Goal: Check status: Check status

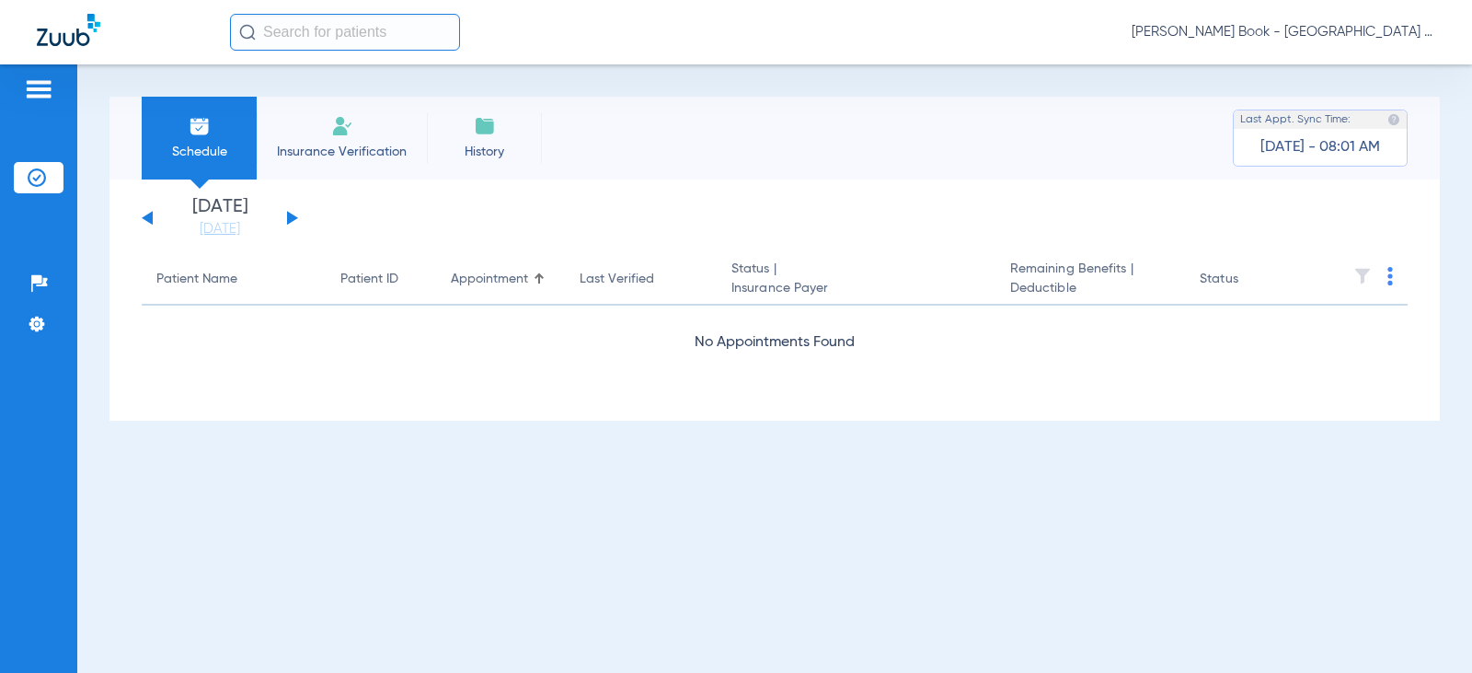
click at [359, 154] on span "Insurance Verification" at bounding box center [342, 152] width 143 height 18
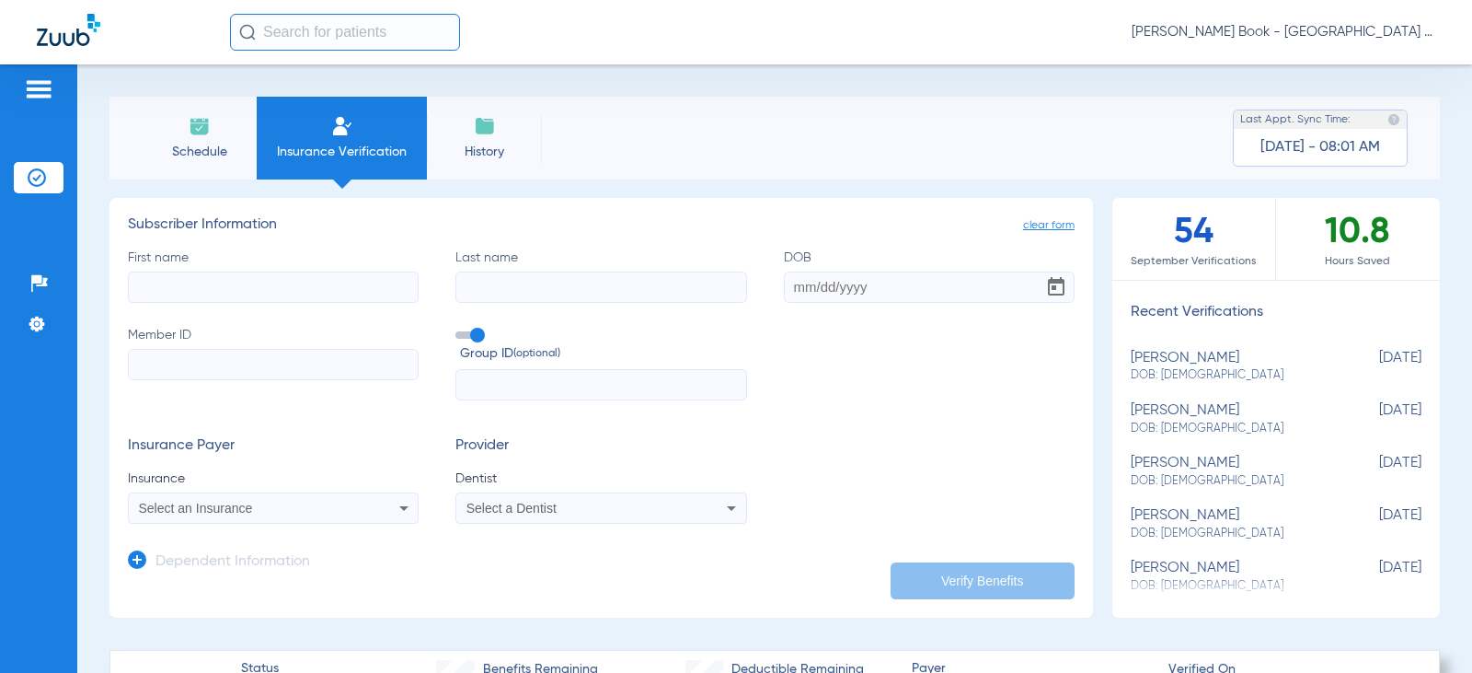
click at [191, 144] on span "Schedule" at bounding box center [198, 152] width 87 height 18
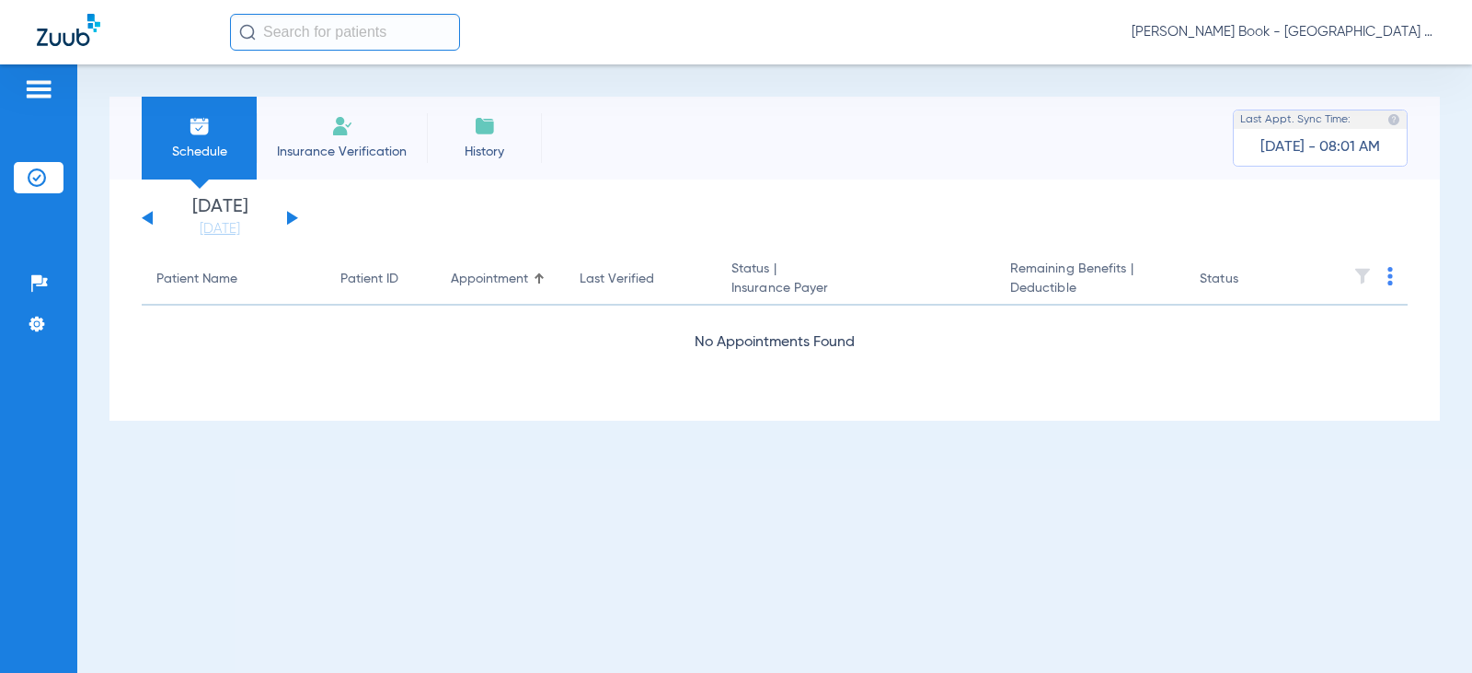
click at [334, 133] on img at bounding box center [342, 126] width 22 height 22
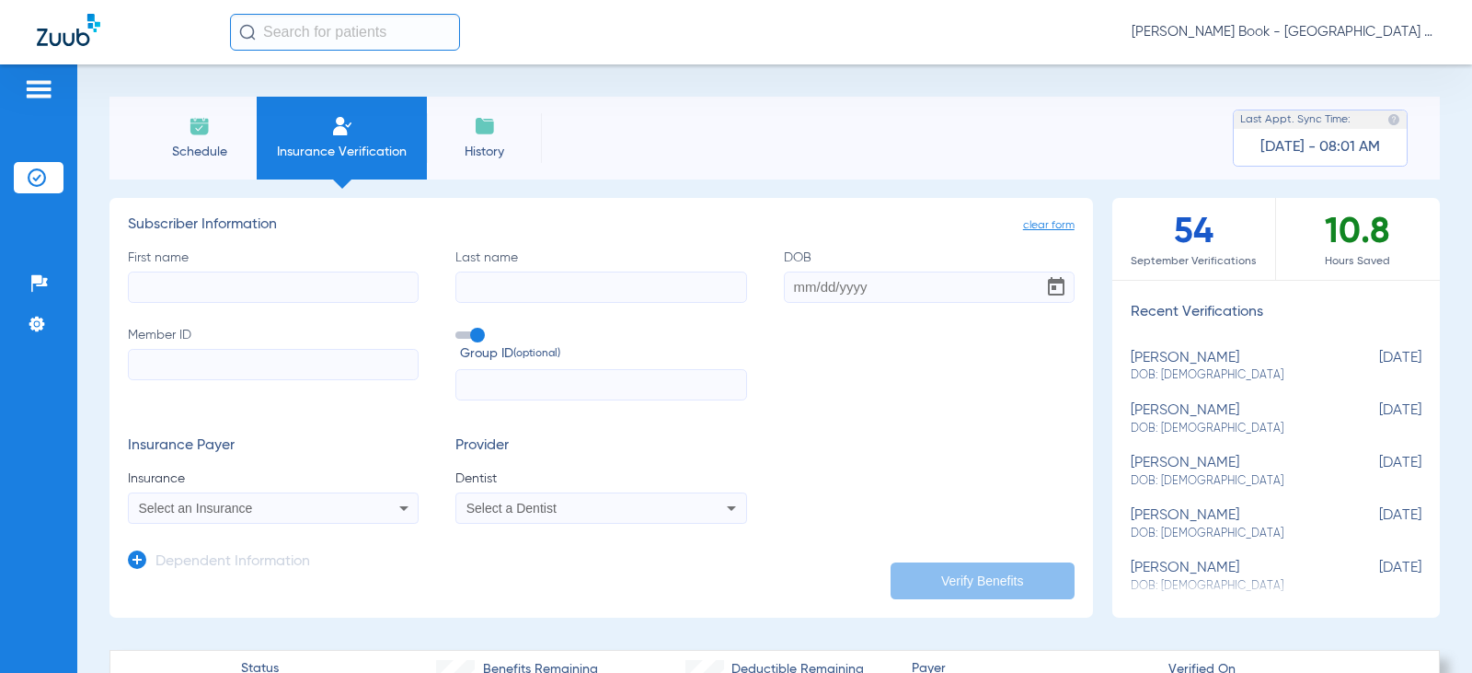
click at [207, 501] on span "Select an Insurance" at bounding box center [196, 508] width 114 height 15
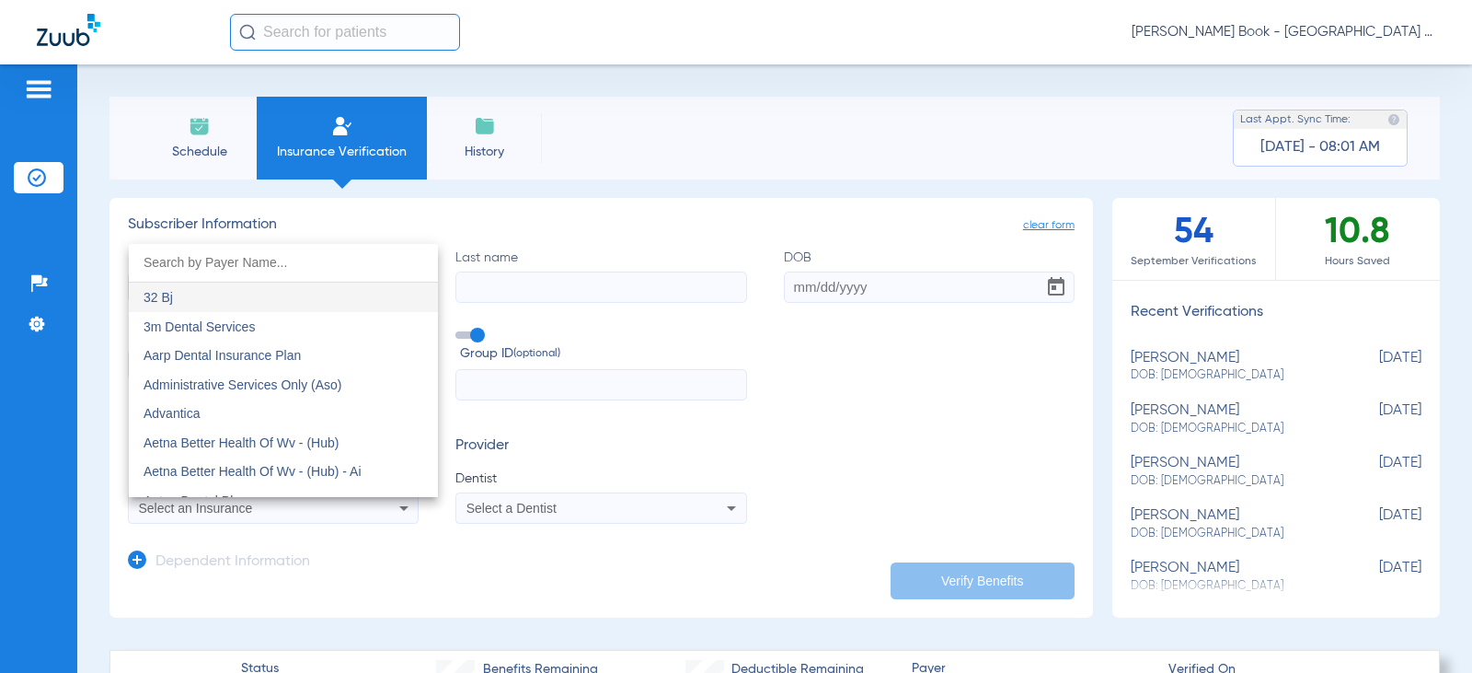
click at [207, 501] on div at bounding box center [736, 336] width 1472 height 673
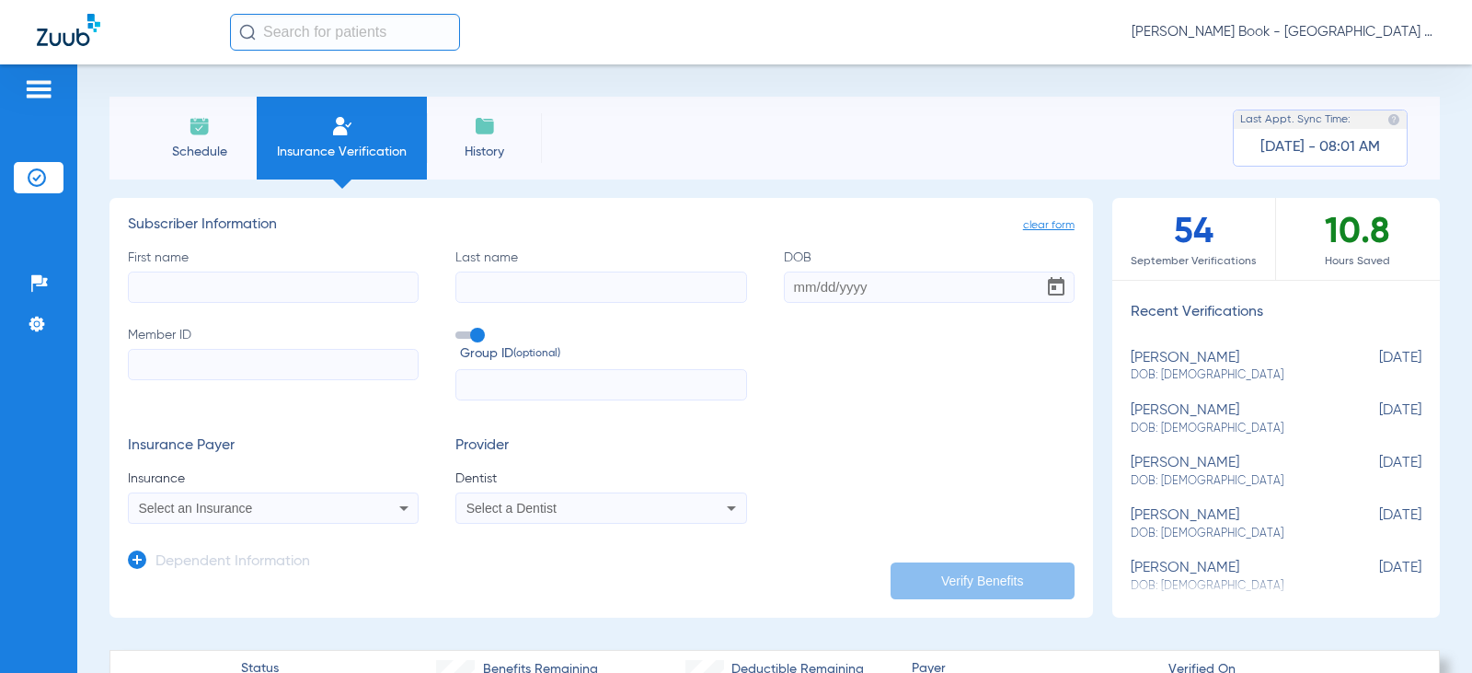
click at [510, 512] on span "Select a Dentist" at bounding box center [511, 508] width 90 height 15
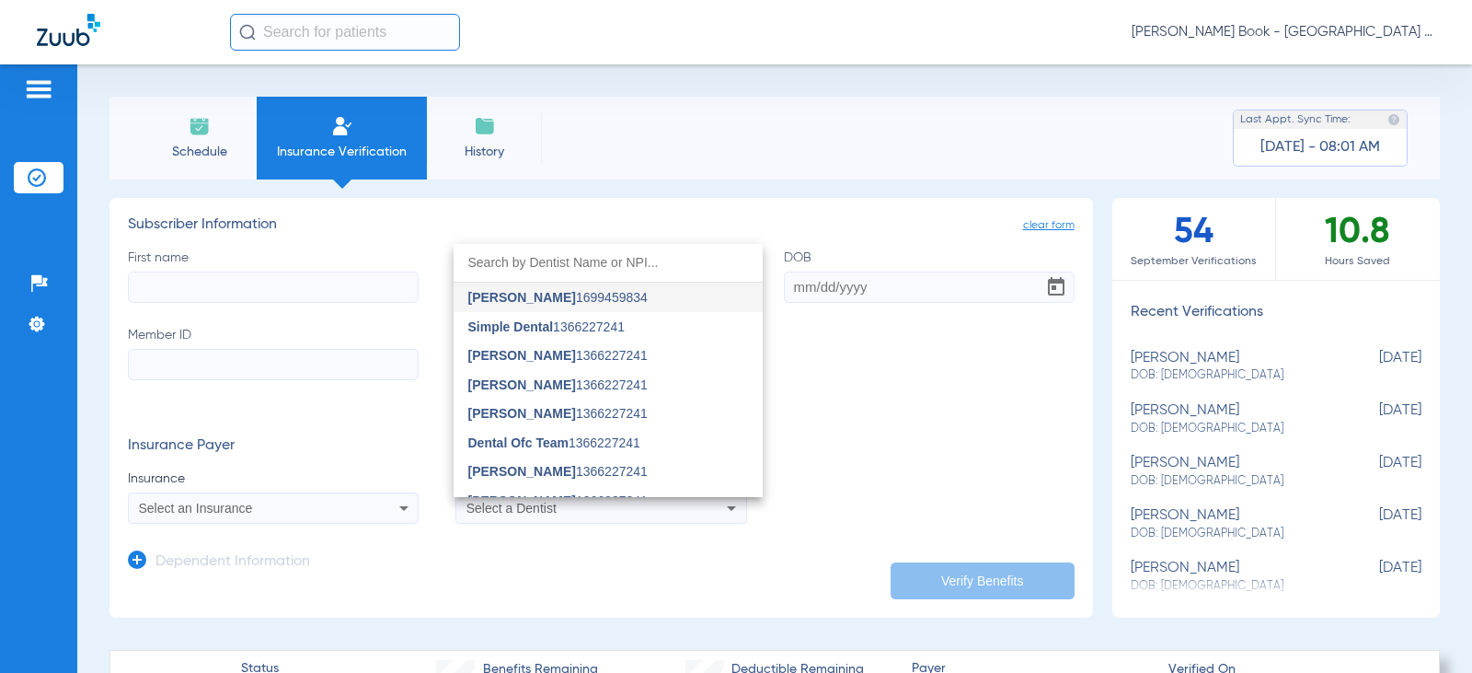
click at [225, 125] on div at bounding box center [736, 336] width 1472 height 673
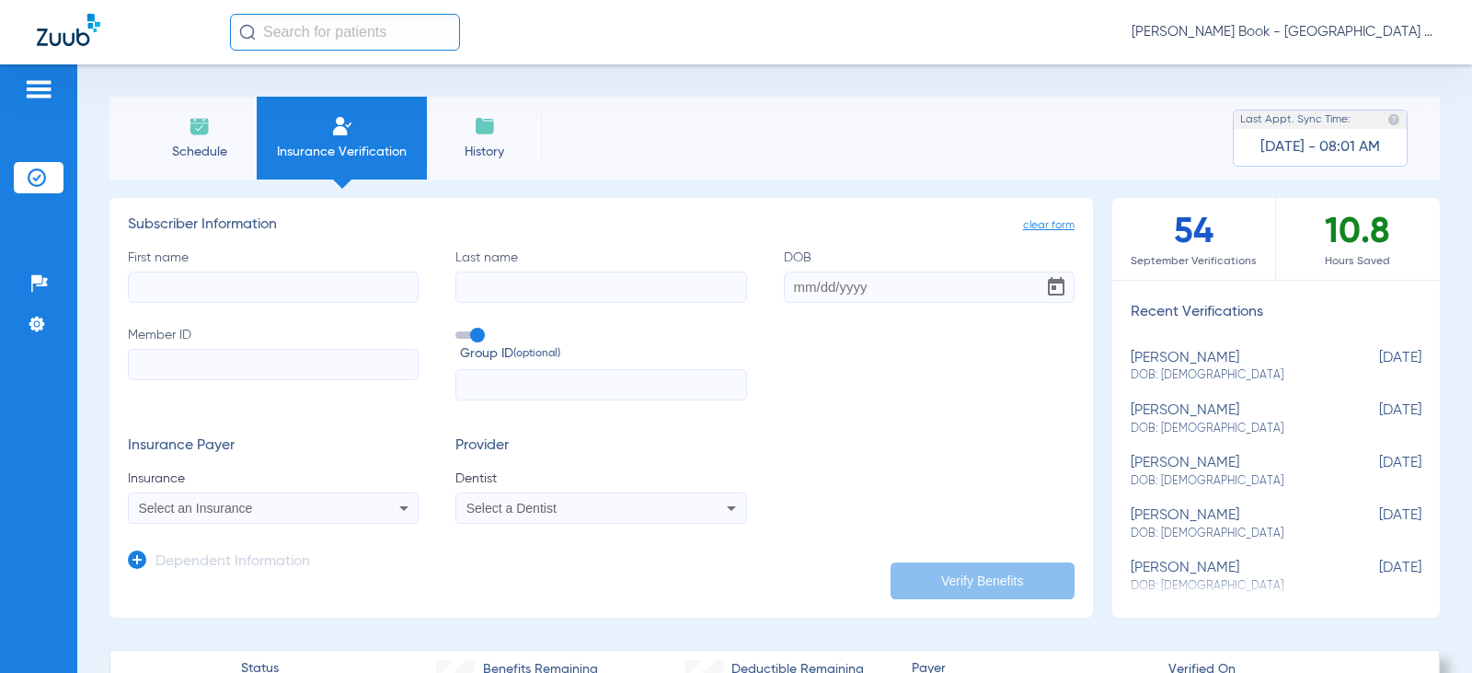
click at [214, 137] on li "Schedule" at bounding box center [199, 138] width 115 height 83
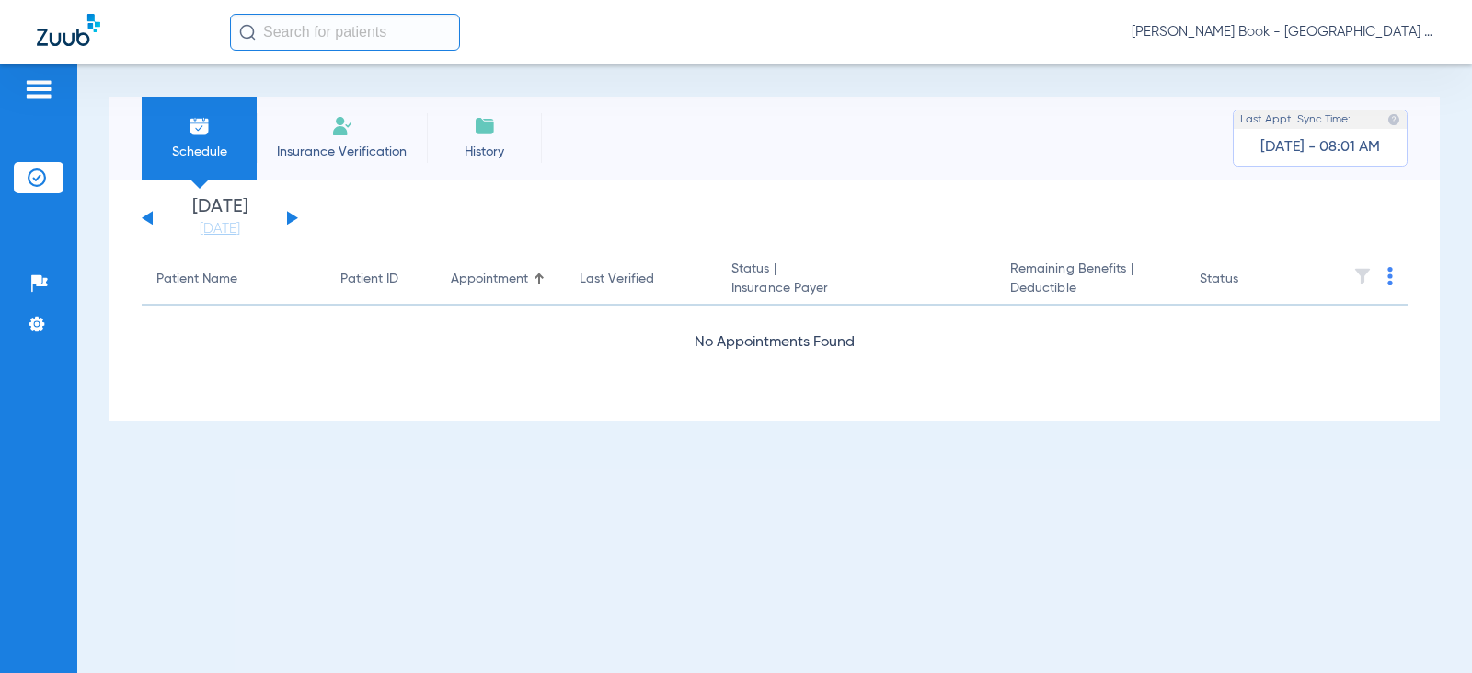
click at [292, 216] on button at bounding box center [292, 218] width 11 height 14
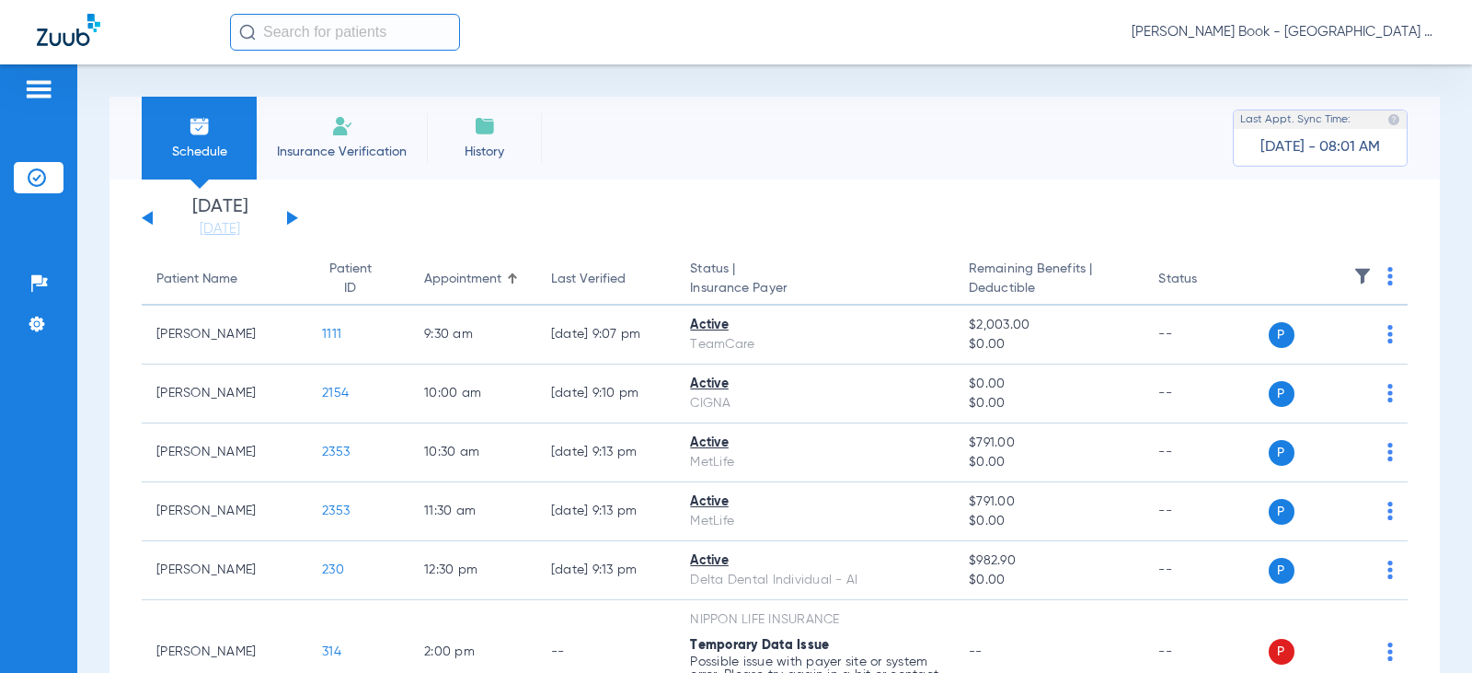
click at [292, 216] on button at bounding box center [292, 218] width 11 height 14
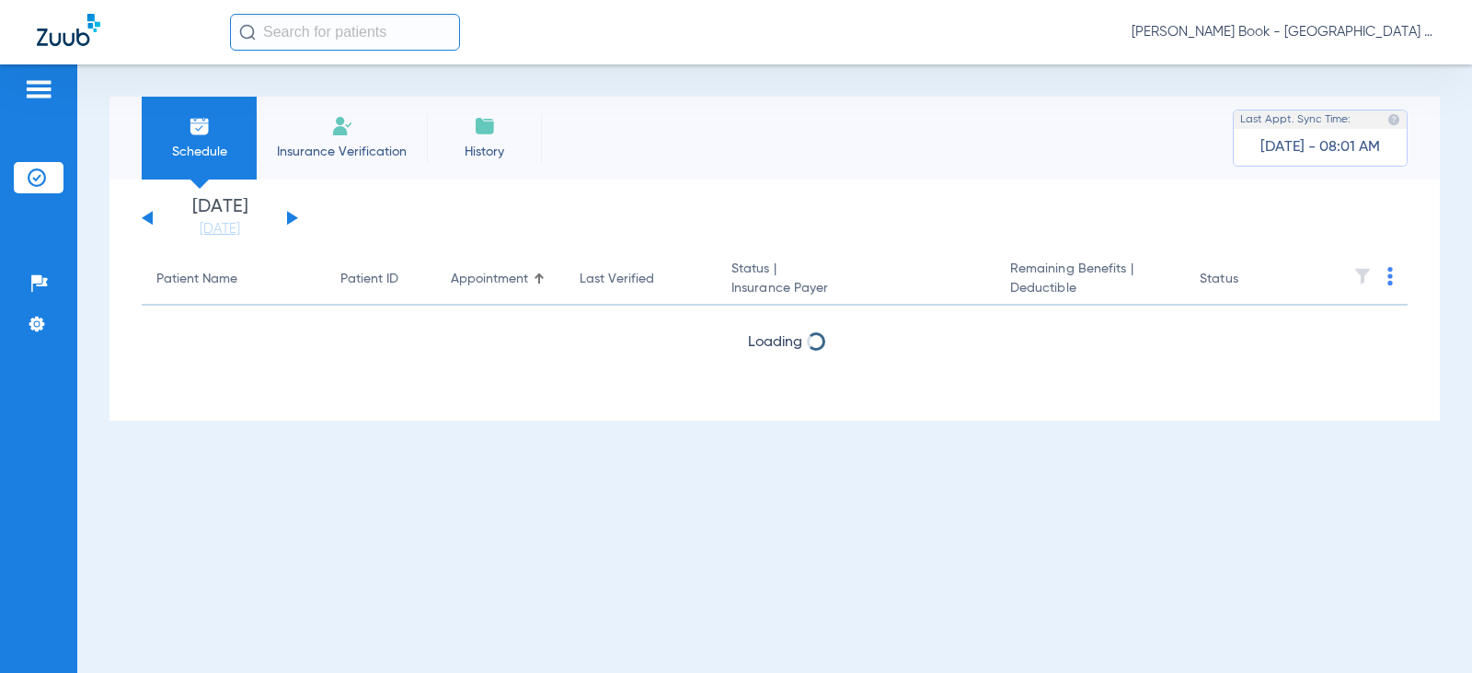
click at [292, 216] on button at bounding box center [292, 218] width 11 height 14
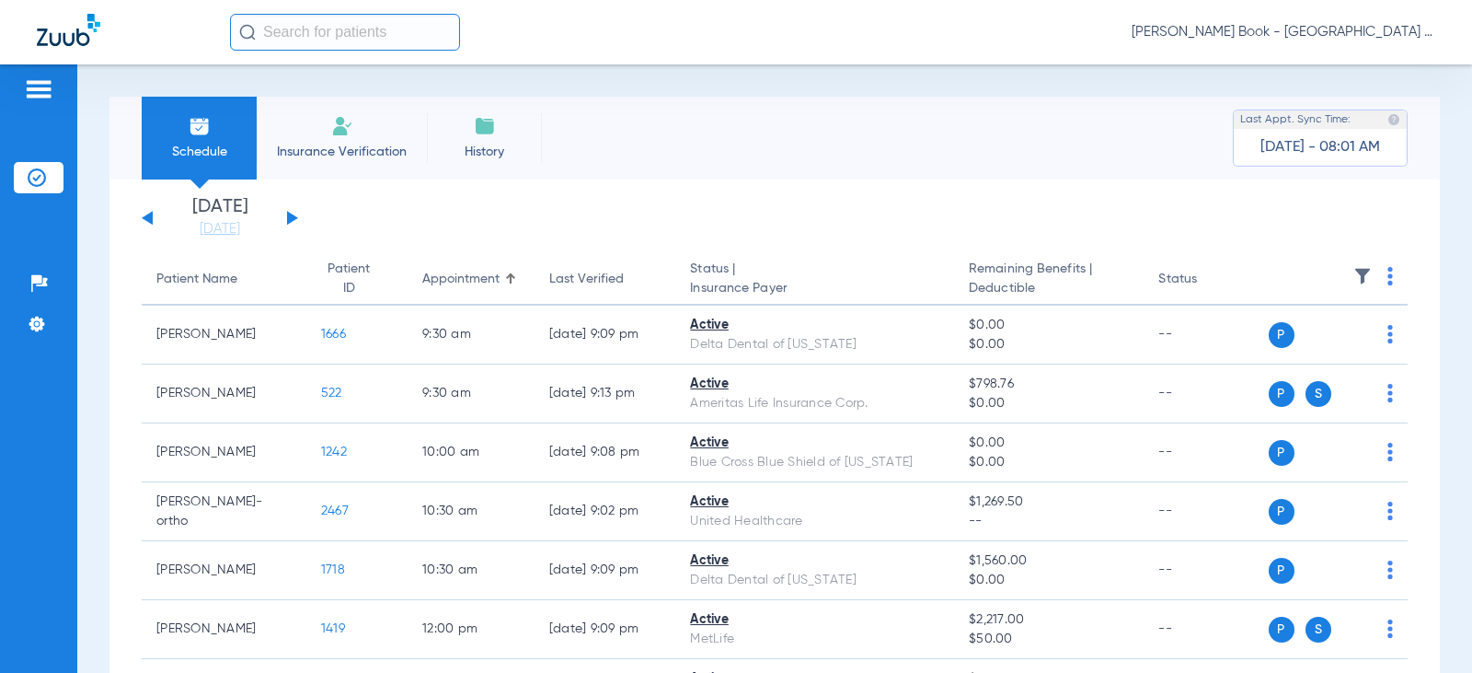
click at [150, 217] on button at bounding box center [147, 218] width 11 height 14
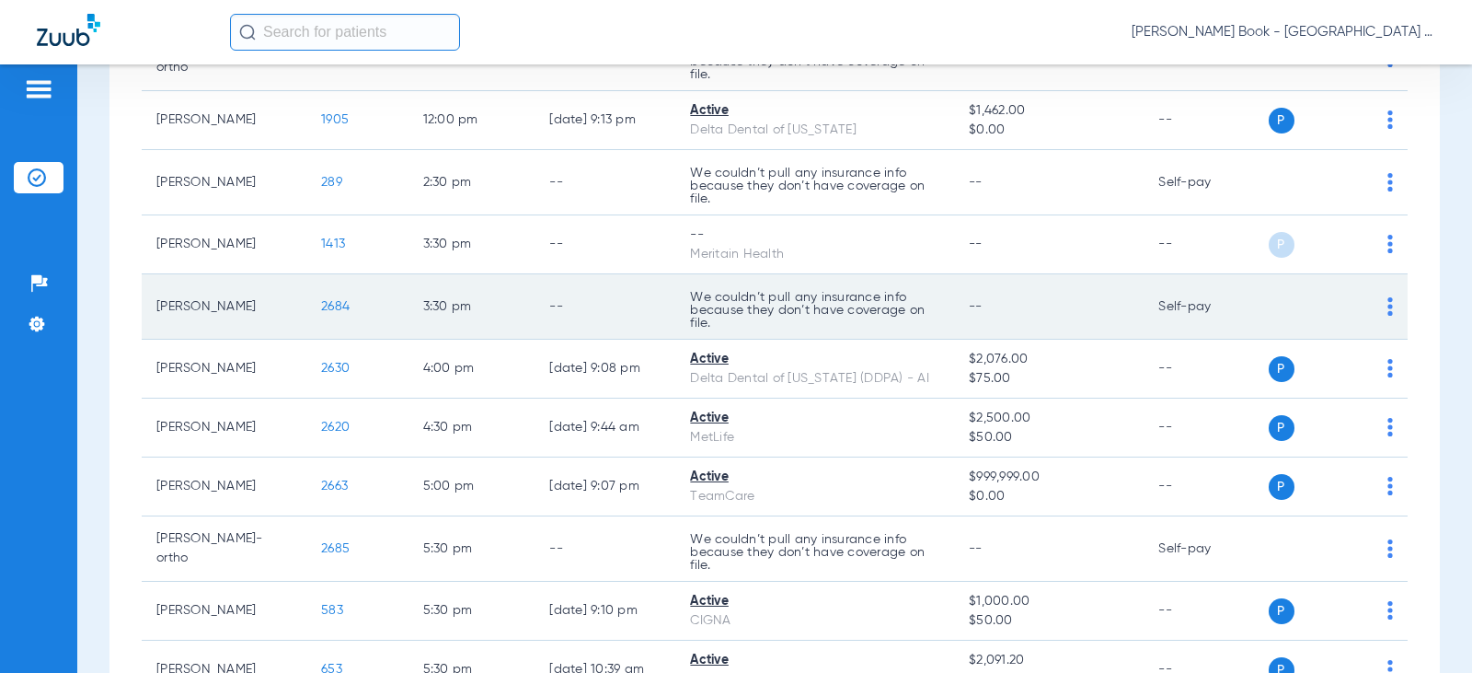
scroll to position [920, 0]
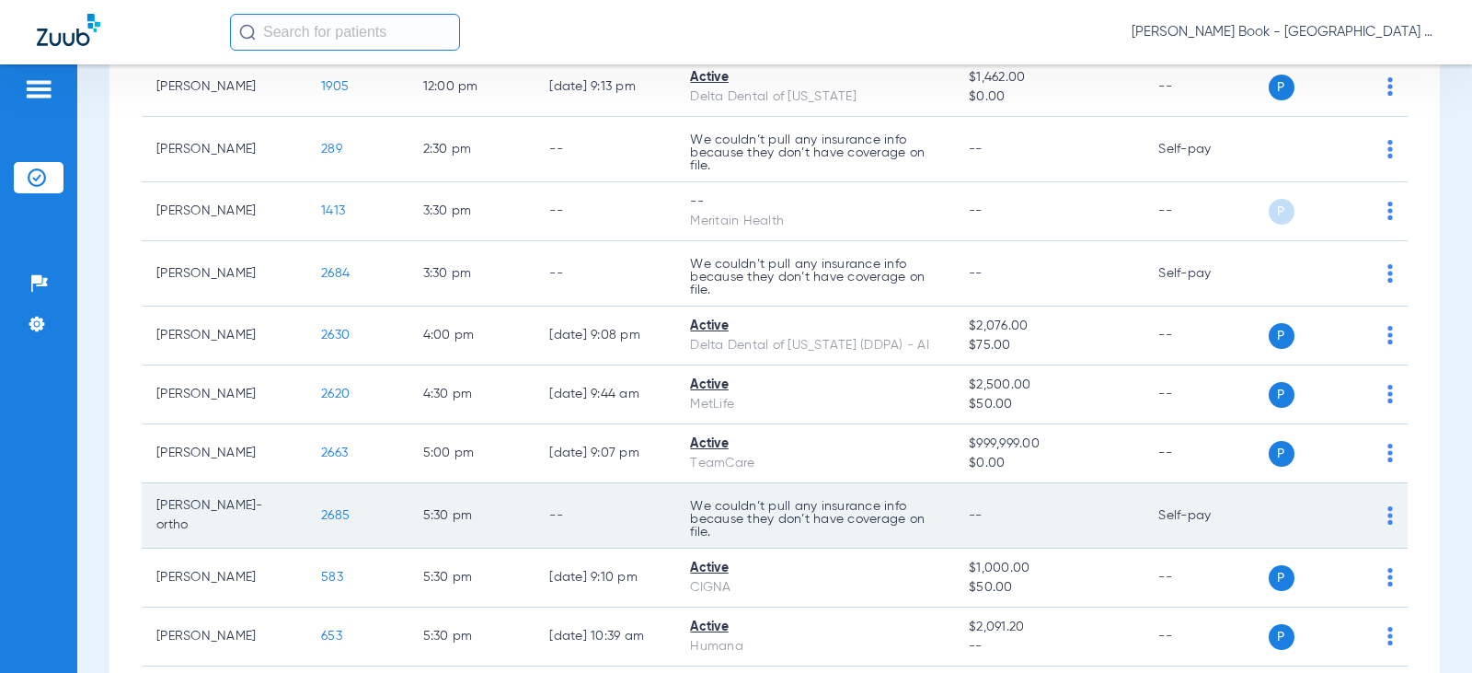
click at [794, 518] on p "We couldn’t pull any insurance info because they don’t have coverage on file." at bounding box center [814, 519] width 249 height 39
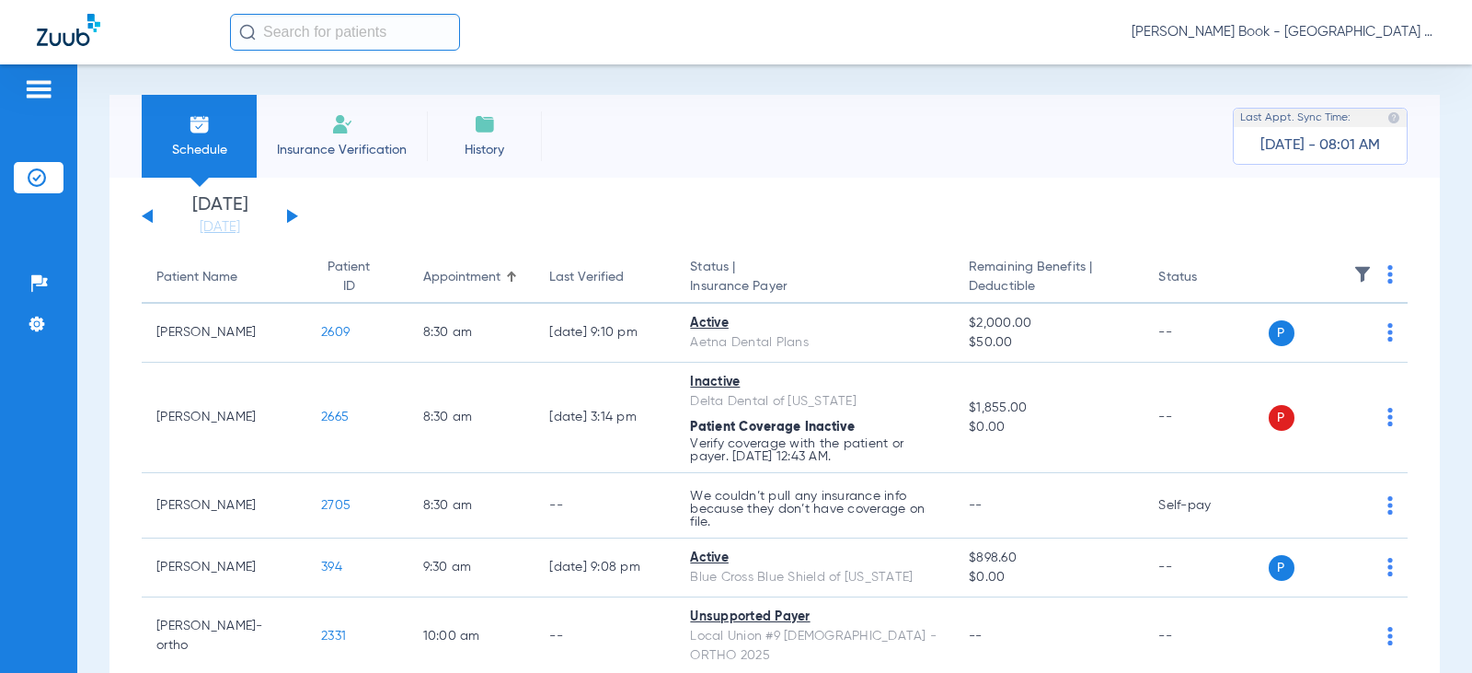
scroll to position [0, 0]
click at [290, 218] on button at bounding box center [292, 218] width 11 height 14
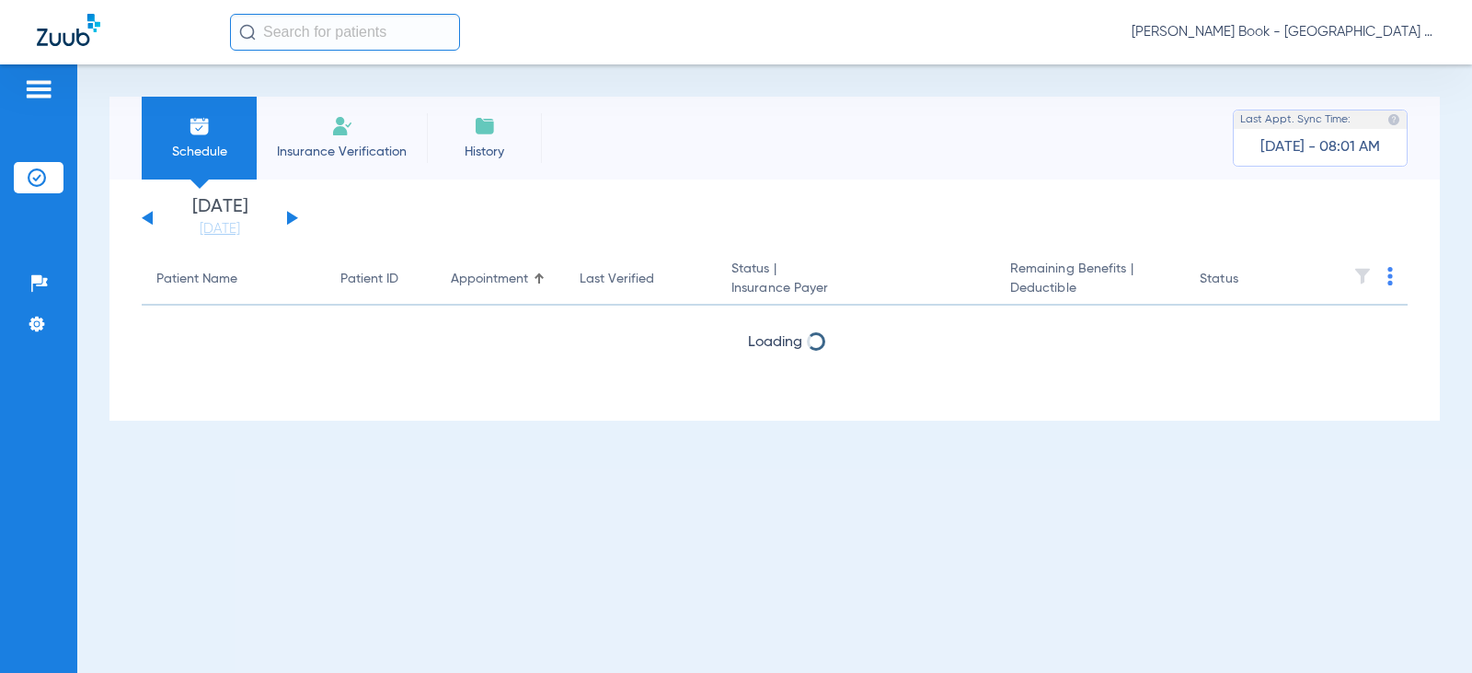
click at [290, 218] on button at bounding box center [292, 218] width 11 height 14
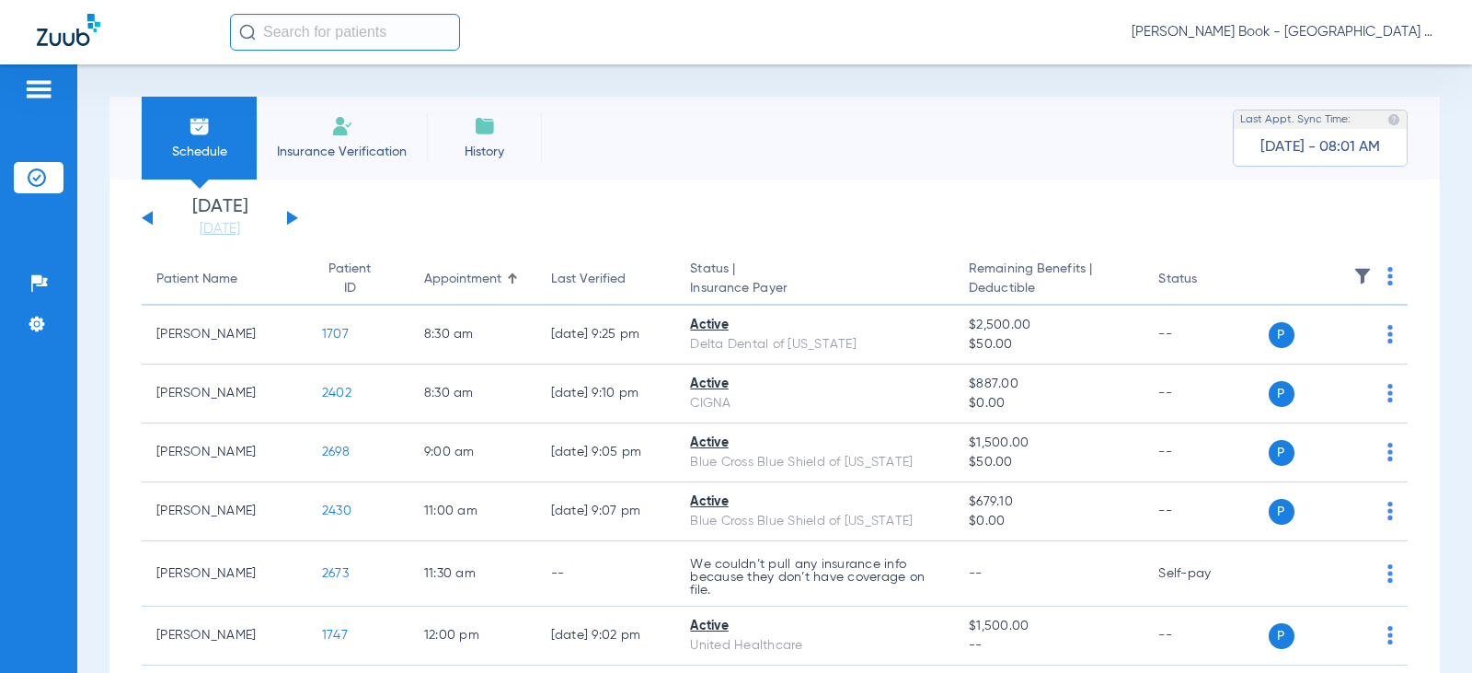
click at [152, 213] on button at bounding box center [147, 218] width 11 height 14
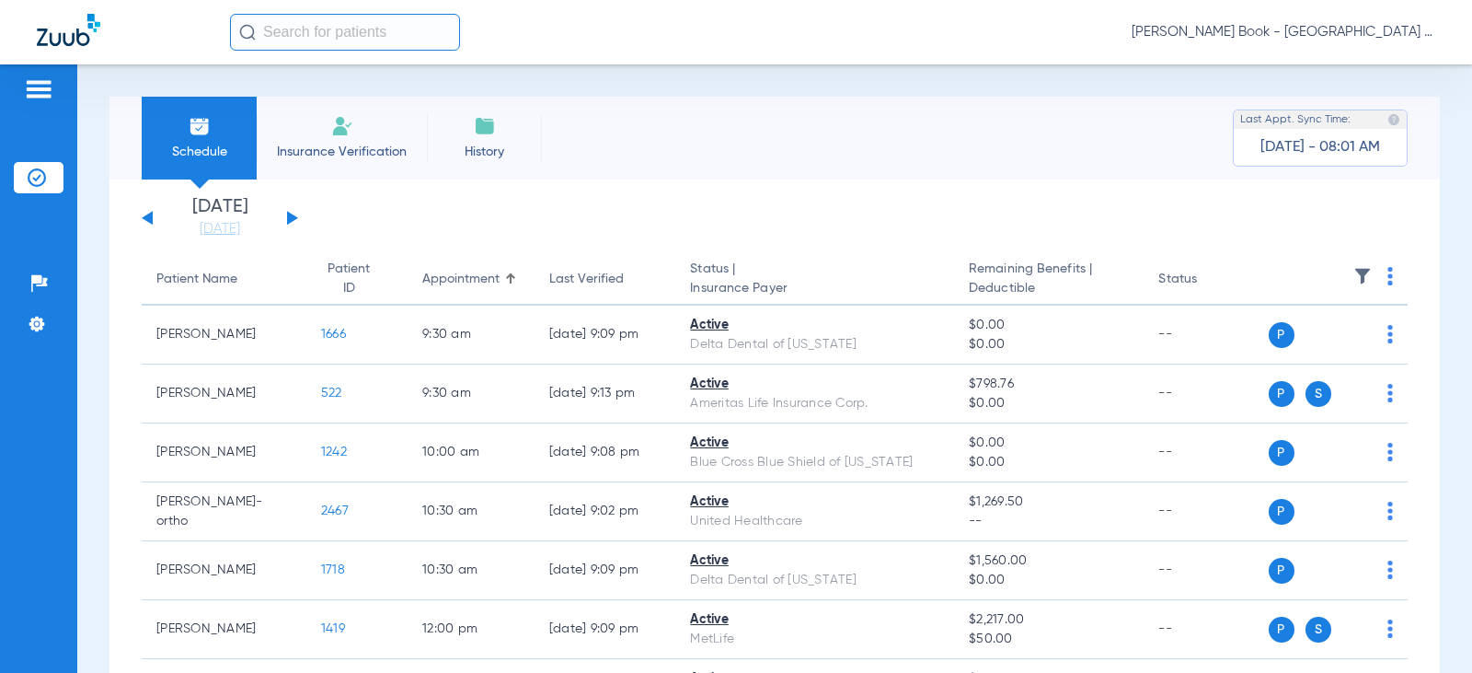
click at [152, 213] on button at bounding box center [147, 218] width 11 height 14
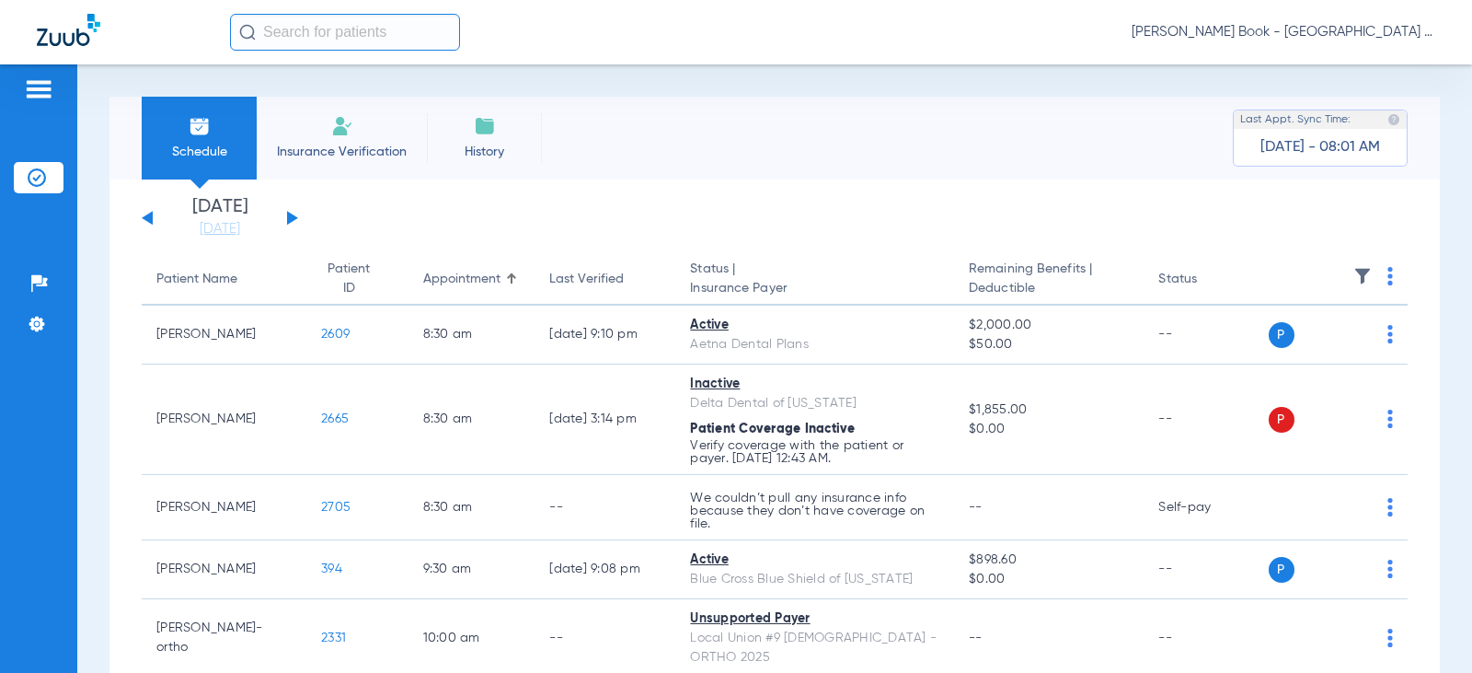
click at [372, 155] on span "Insurance Verification" at bounding box center [342, 152] width 143 height 18
